Goal: Information Seeking & Learning: Learn about a topic

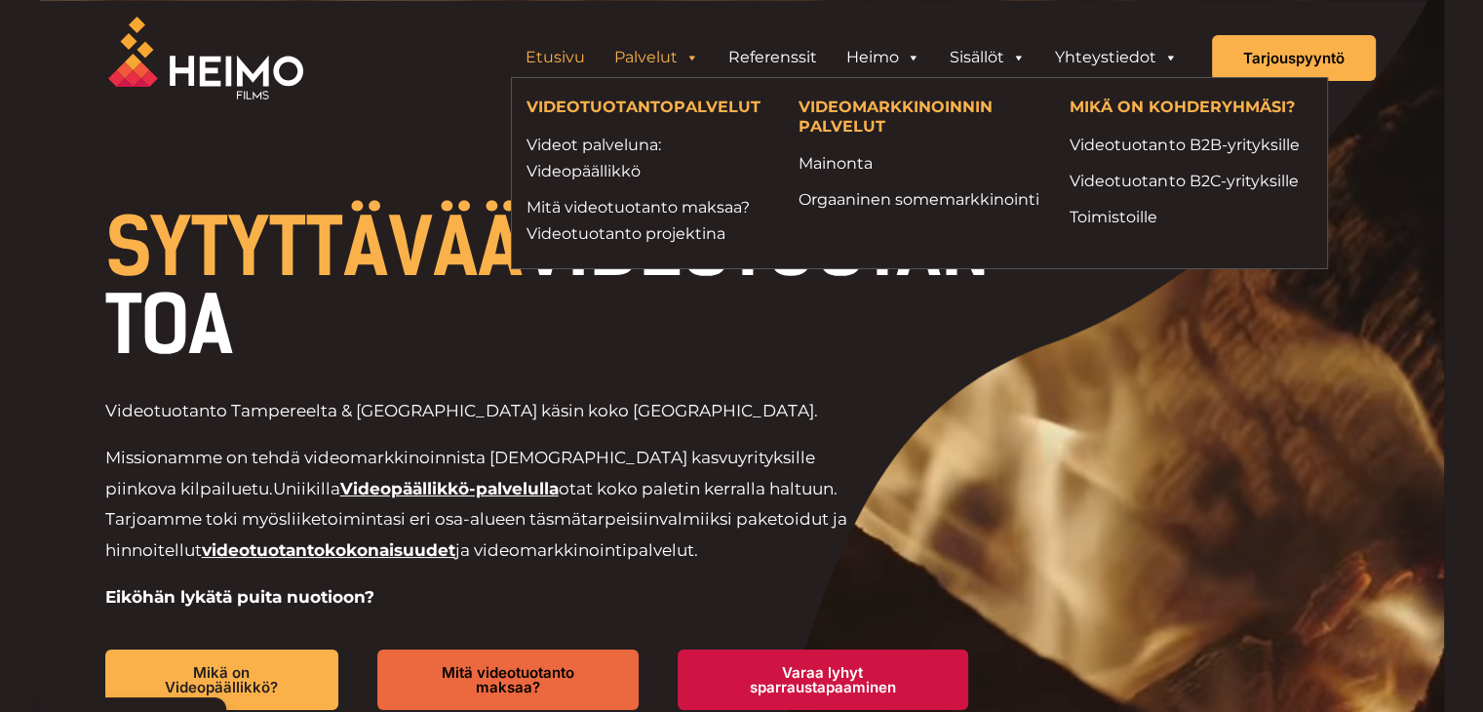
drag, startPoint x: 0, startPoint y: 0, endPoint x: 637, endPoint y: 57, distance: 639.2
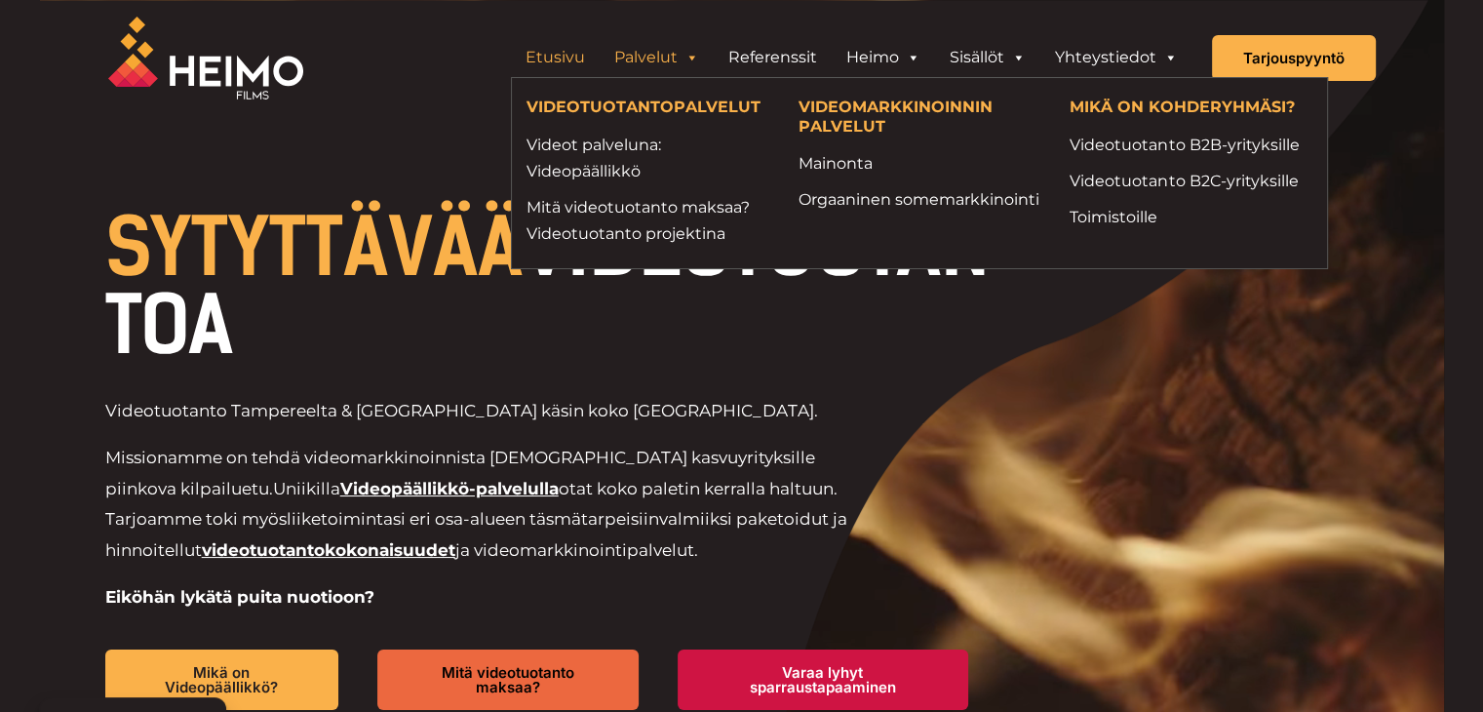
click at [637, 57] on link "Palvelut" at bounding box center [657, 57] width 114 height 39
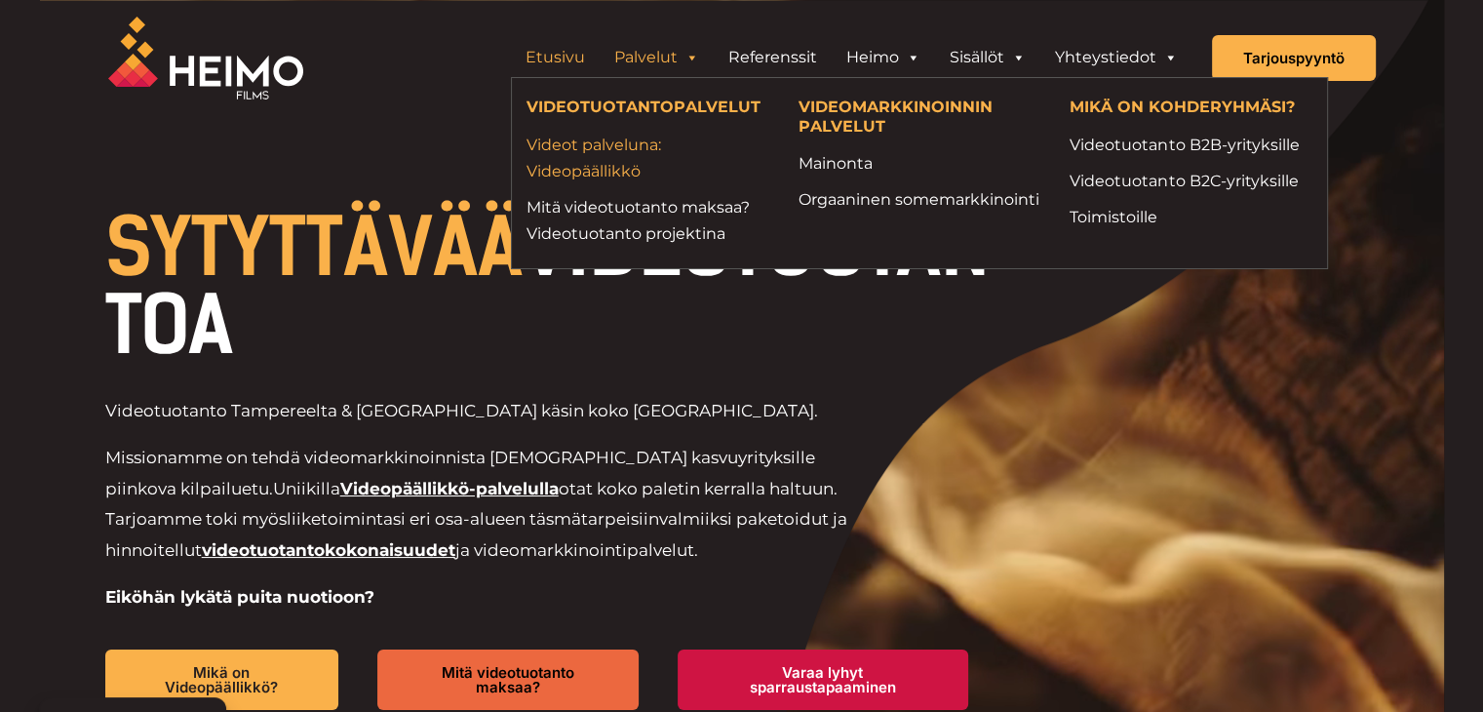
click at [616, 165] on link "Videot palveluna: Videopäällikkö" at bounding box center [647, 158] width 243 height 53
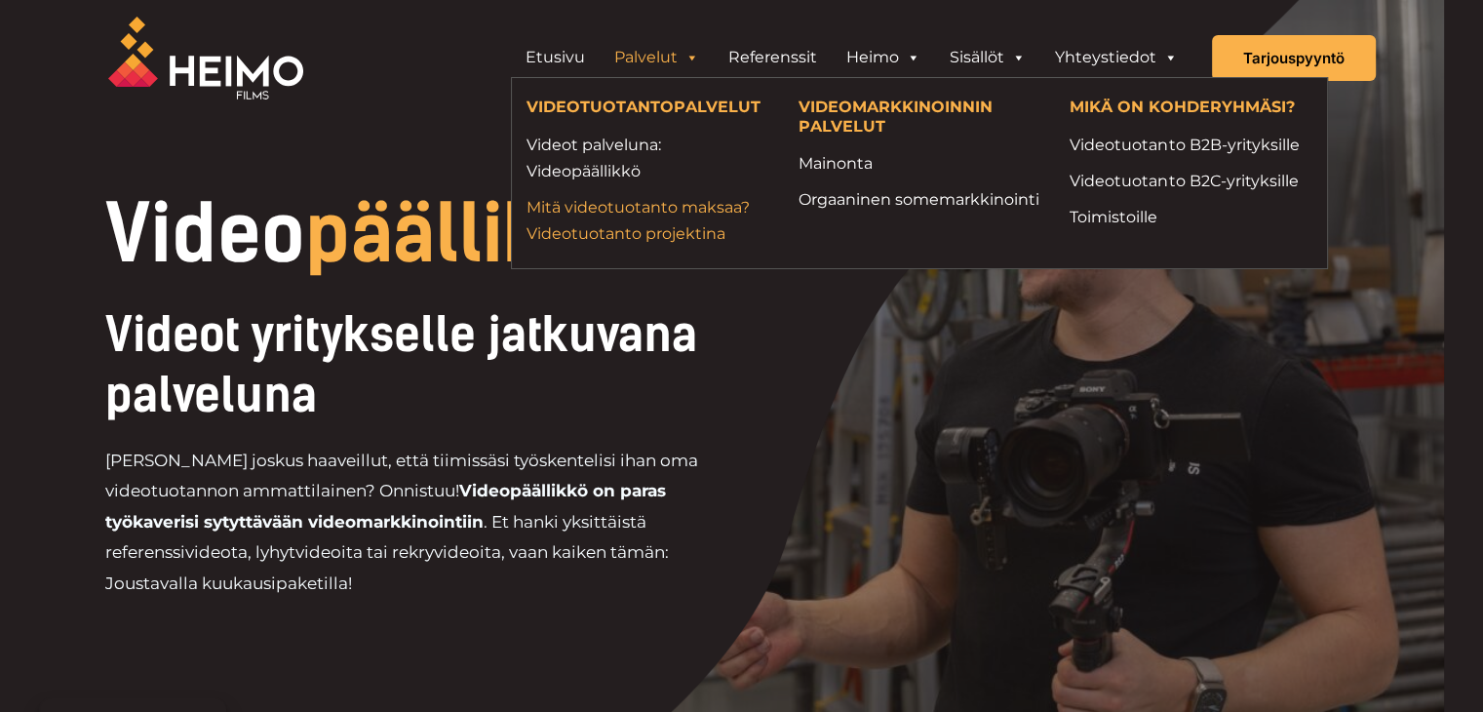
click at [651, 214] on link "Mitä videotuotanto maksaa? Videotuotanto projektina" at bounding box center [647, 220] width 243 height 53
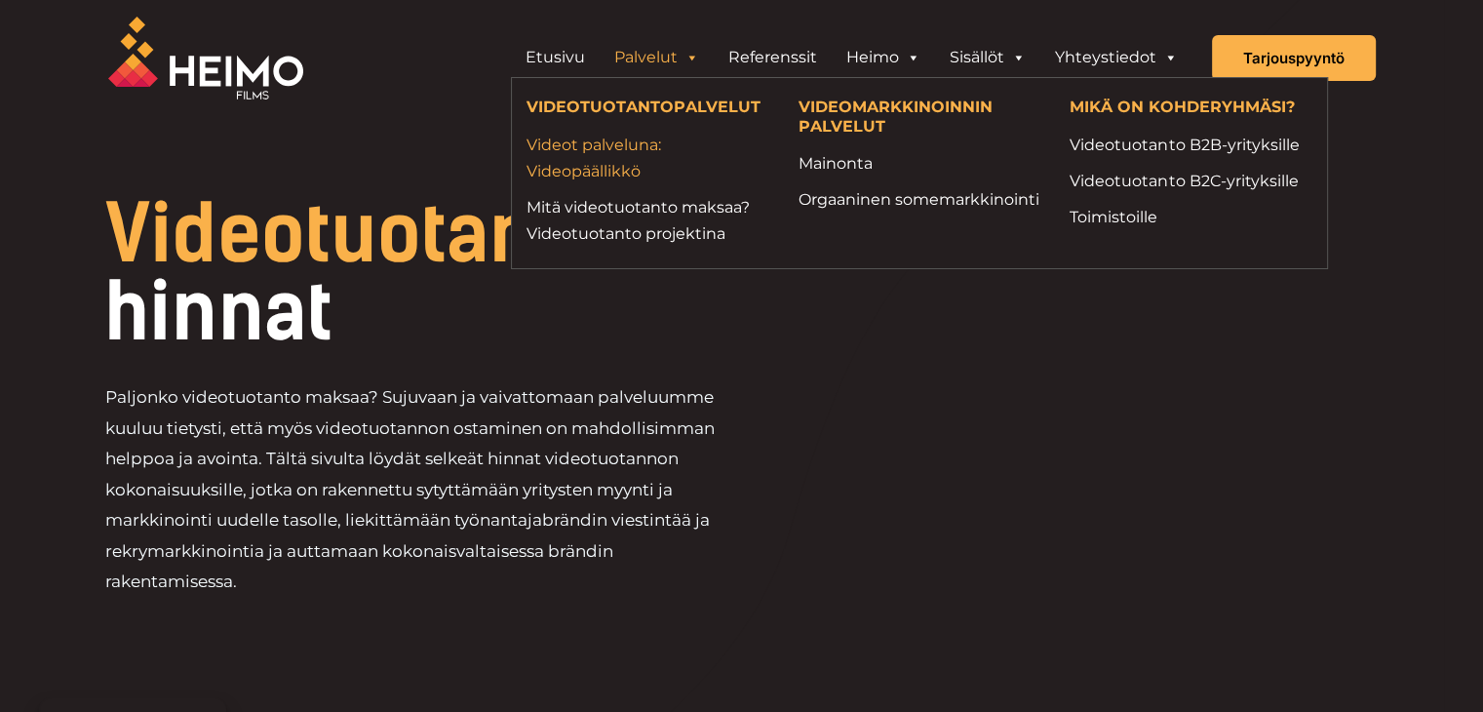
click at [609, 176] on link "Videot palveluna: Videopäällikkö" at bounding box center [647, 158] width 243 height 53
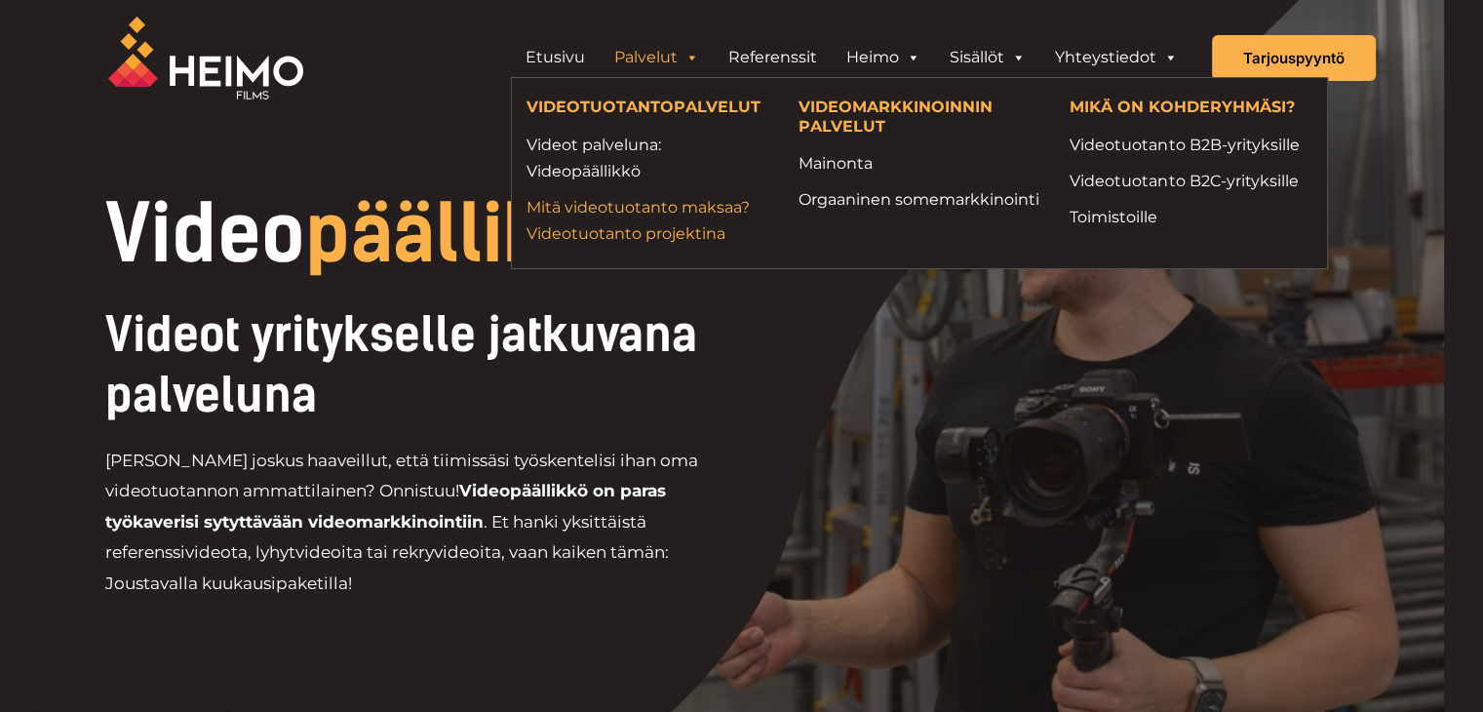
click at [649, 215] on link "Mitä videotuotanto maksaa? Videotuotanto projektina" at bounding box center [647, 220] width 243 height 53
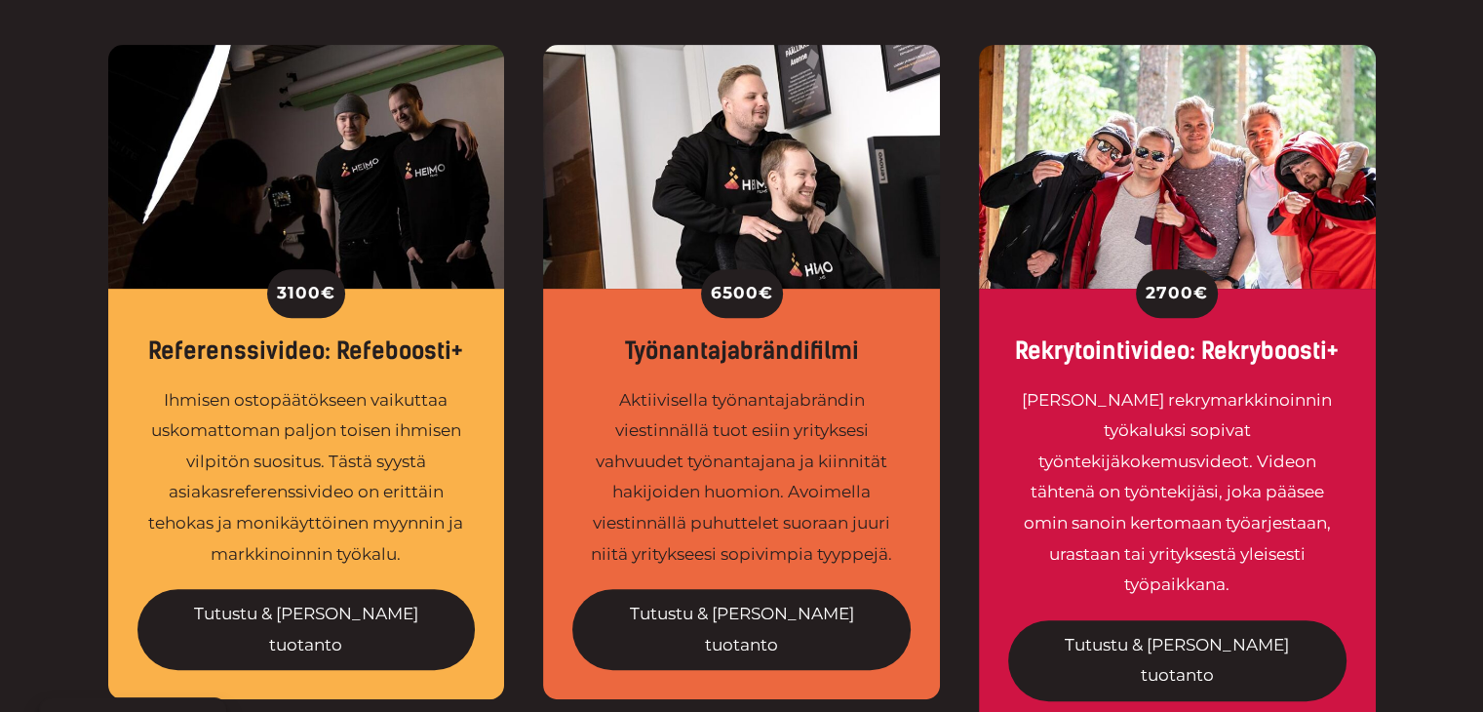
scroll to position [848, 0]
